Goal: Book appointment/travel/reservation

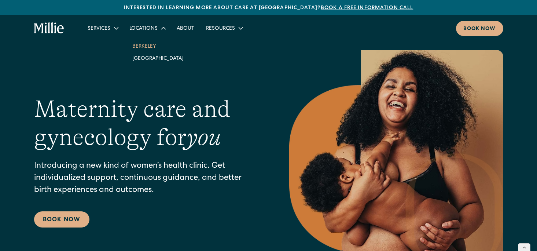
click at [139, 44] on link "Berkeley" at bounding box center [157, 46] width 63 height 12
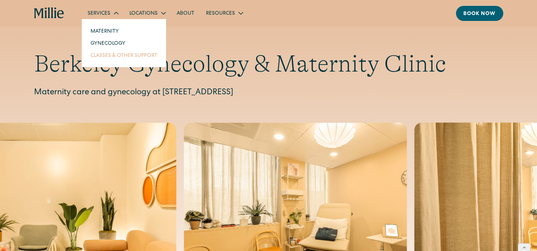
click at [111, 58] on link "Classes & Other Support" at bounding box center [124, 55] width 78 height 12
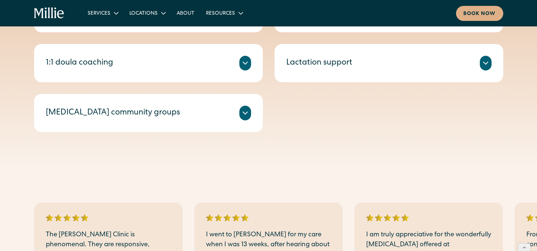
scroll to position [319, 0]
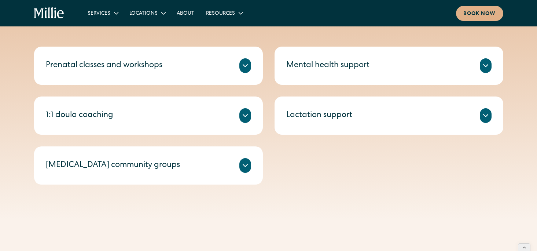
click at [242, 168] on icon at bounding box center [245, 165] width 9 height 9
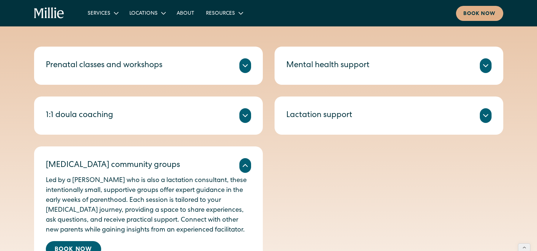
click at [474, 66] on div "Mental health support" at bounding box center [388, 65] width 205 height 15
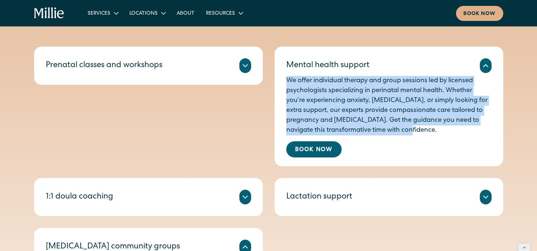
drag, startPoint x: 448, startPoint y: 128, endPoint x: 276, endPoint y: 82, distance: 178.0
click at [276, 82] on div "Mental health support We offer individual therapy and group sessions led by lic…" at bounding box center [388, 106] width 229 height 119
copy p "We offer individual therapy and group sessions led by licensed psychologists sp…"
click at [394, 126] on p "We offer individual therapy and group sessions led by licensed psychologists sp…" at bounding box center [388, 105] width 205 height 59
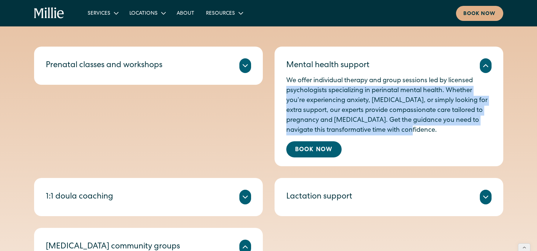
drag, startPoint x: 446, startPoint y: 129, endPoint x: 279, endPoint y: 85, distance: 173.2
click at [279, 85] on div "Mental health support We offer individual therapy and group sessions led by lic…" at bounding box center [388, 106] width 229 height 119
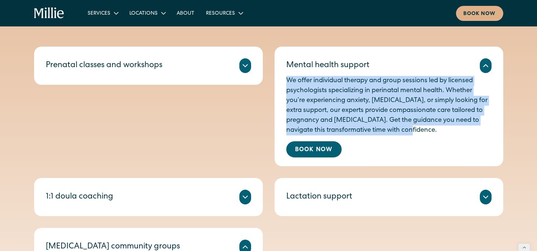
click at [390, 115] on p "We offer individual therapy and group sessions led by licensed psychologists sp…" at bounding box center [388, 105] width 205 height 59
drag, startPoint x: 447, startPoint y: 131, endPoint x: 283, endPoint y: 81, distance: 171.8
click at [283, 81] on div "Mental health support We offer individual therapy and group sessions led by lic…" at bounding box center [388, 106] width 229 height 119
copy p "We offer individual therapy and group sessions led by licensed psychologists sp…"
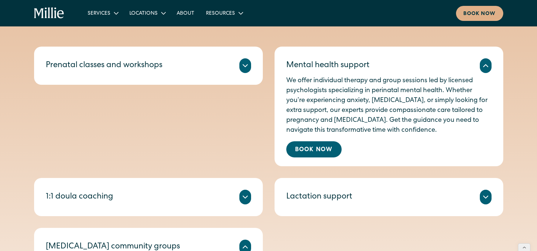
click at [235, 194] on div "1:1 doula coaching" at bounding box center [148, 196] width 205 height 15
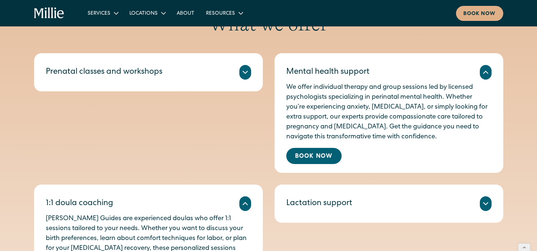
scroll to position [311, 0]
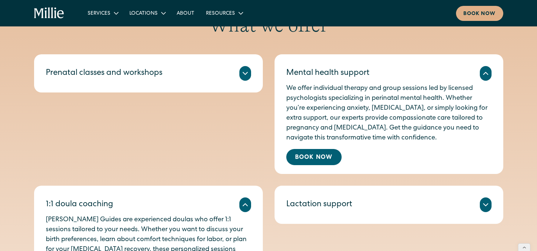
click at [206, 79] on div "Prenatal classes and workshops" at bounding box center [148, 73] width 205 height 15
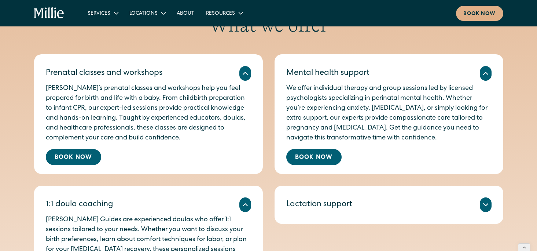
click at [349, 192] on div "Lactation support Get expert prenatal and postpartum support from a certified L…" at bounding box center [388, 204] width 229 height 38
click at [338, 203] on div "Lactation support" at bounding box center [319, 205] width 66 height 12
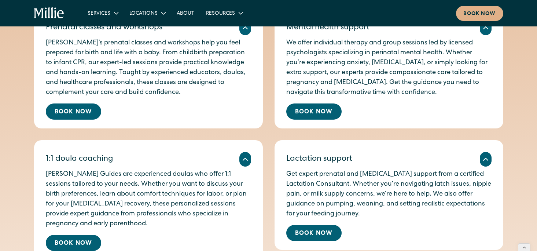
scroll to position [355, 0]
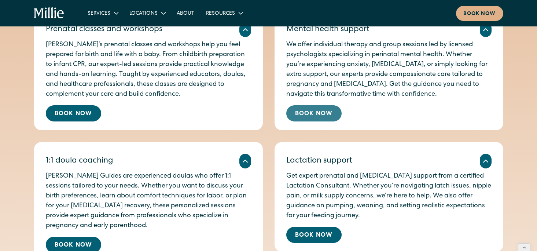
click at [310, 107] on link "Book Now" at bounding box center [313, 113] width 55 height 16
click at [486, 31] on icon at bounding box center [485, 29] width 9 height 9
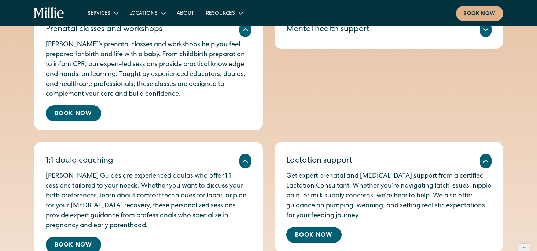
click at [486, 31] on icon at bounding box center [485, 29] width 9 height 9
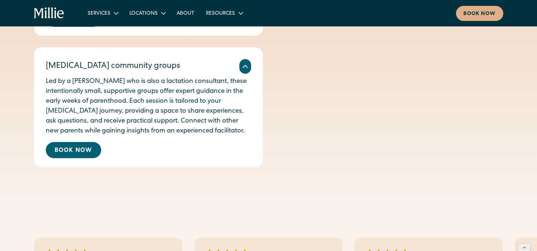
scroll to position [584, 0]
